Goal: Find contact information: Find contact information

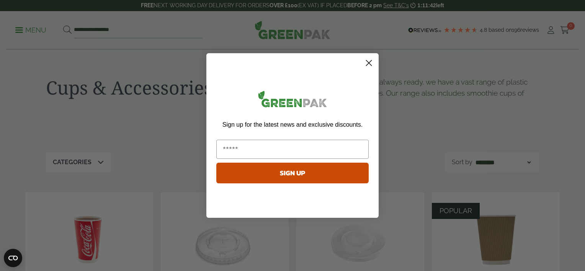
click at [366, 62] on circle "Close dialog" at bounding box center [368, 63] width 13 height 13
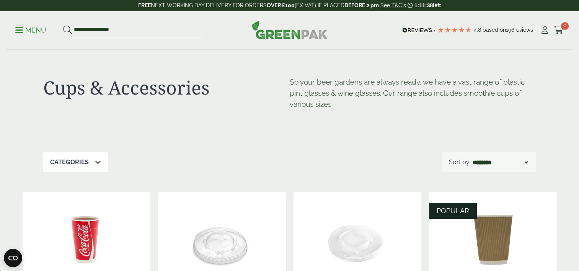
click at [24, 31] on p "Menu" at bounding box center [30, 30] width 31 height 9
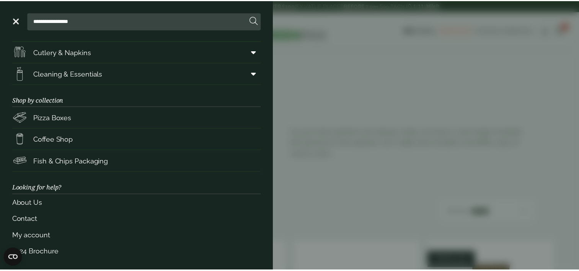
scroll to position [108, 0]
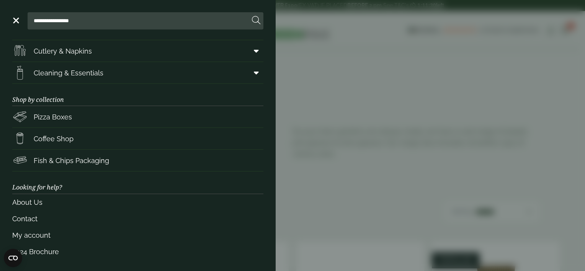
click at [516, 183] on aside "**********" at bounding box center [292, 135] width 585 height 271
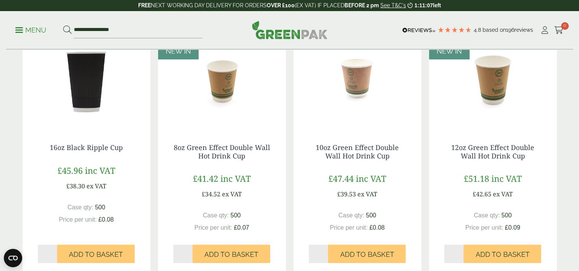
scroll to position [673, 0]
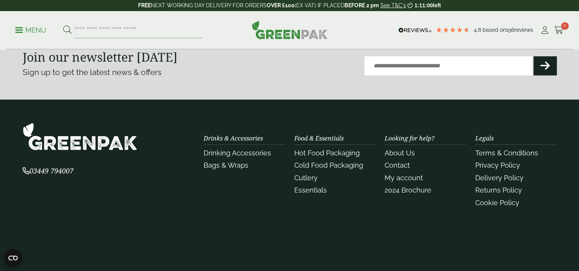
scroll to position [300, 0]
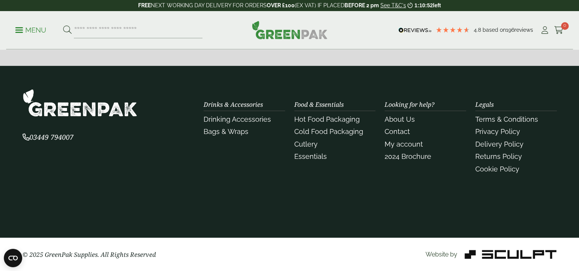
click at [406, 114] on li "About Us" at bounding box center [425, 119] width 81 height 10
click at [404, 116] on link "About Us" at bounding box center [400, 119] width 30 height 8
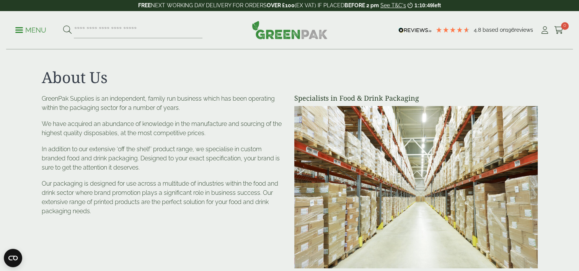
click at [108, 100] on p "GreenPak Supplies is an independent, family run business which has been operati…" at bounding box center [163, 103] width 243 height 18
click at [35, 30] on p "Menu" at bounding box center [30, 30] width 31 height 9
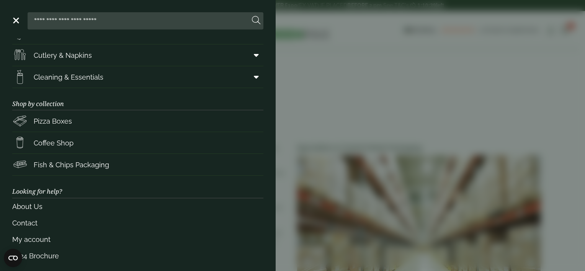
scroll to position [108, 0]
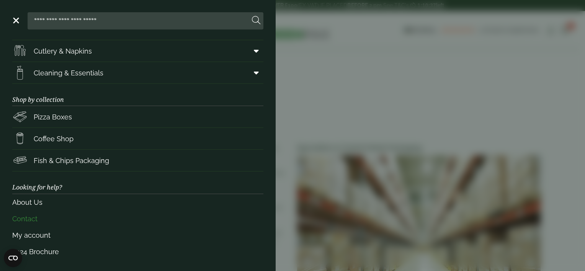
click at [39, 223] on link "Contact" at bounding box center [137, 218] width 251 height 16
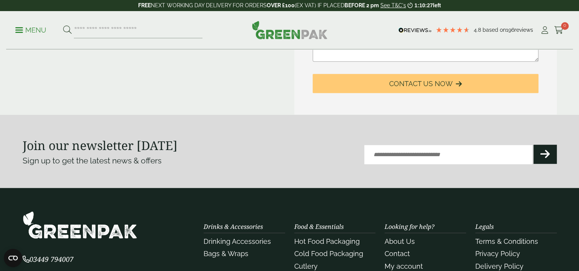
scroll to position [367, 0]
